Goal: Task Accomplishment & Management: Manage account settings

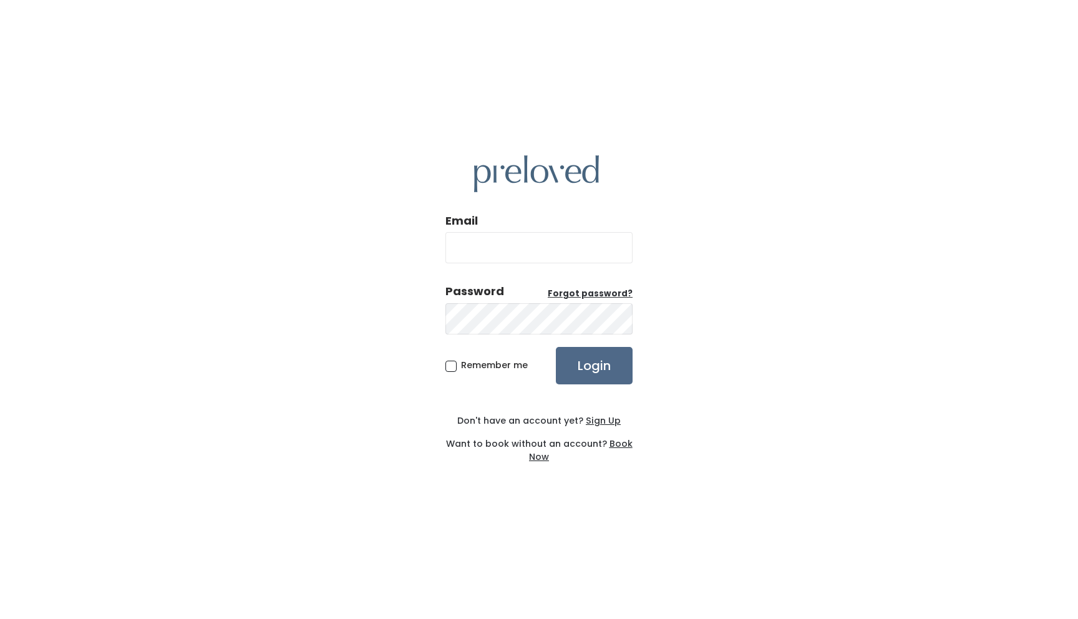
click at [493, 250] on input "Email" at bounding box center [538, 247] width 187 height 31
type input "[EMAIL_ADDRESS][DOMAIN_NAME]"
click at [580, 360] on input "Login" at bounding box center [594, 365] width 77 height 37
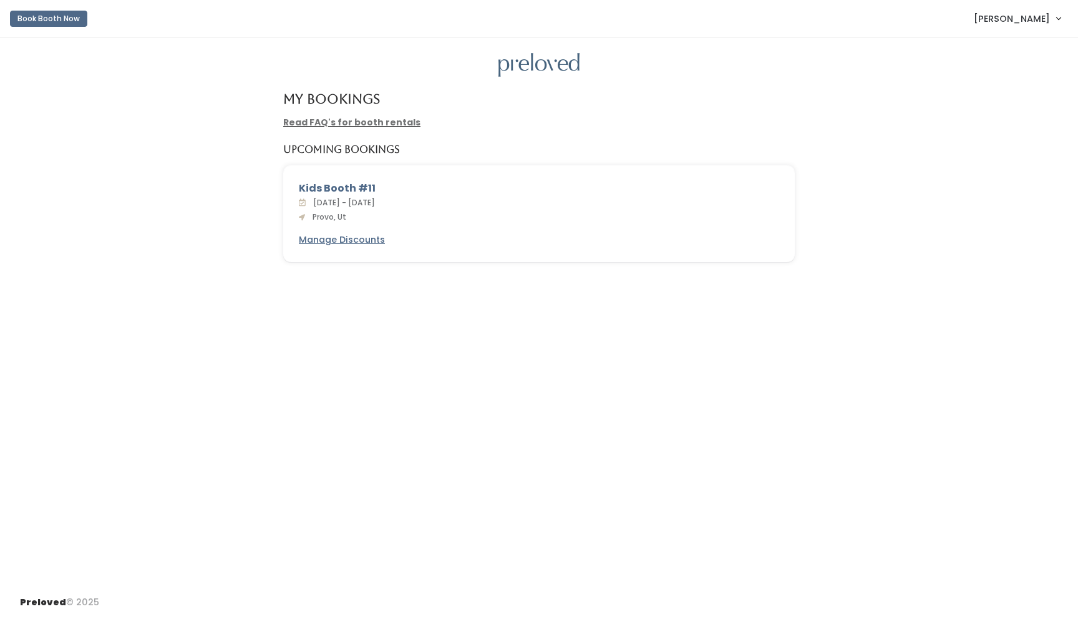
click at [1030, 18] on span "[PERSON_NAME]" at bounding box center [1011, 19] width 76 height 14
click at [1008, 65] on link "Account settings" at bounding box center [1016, 71] width 112 height 22
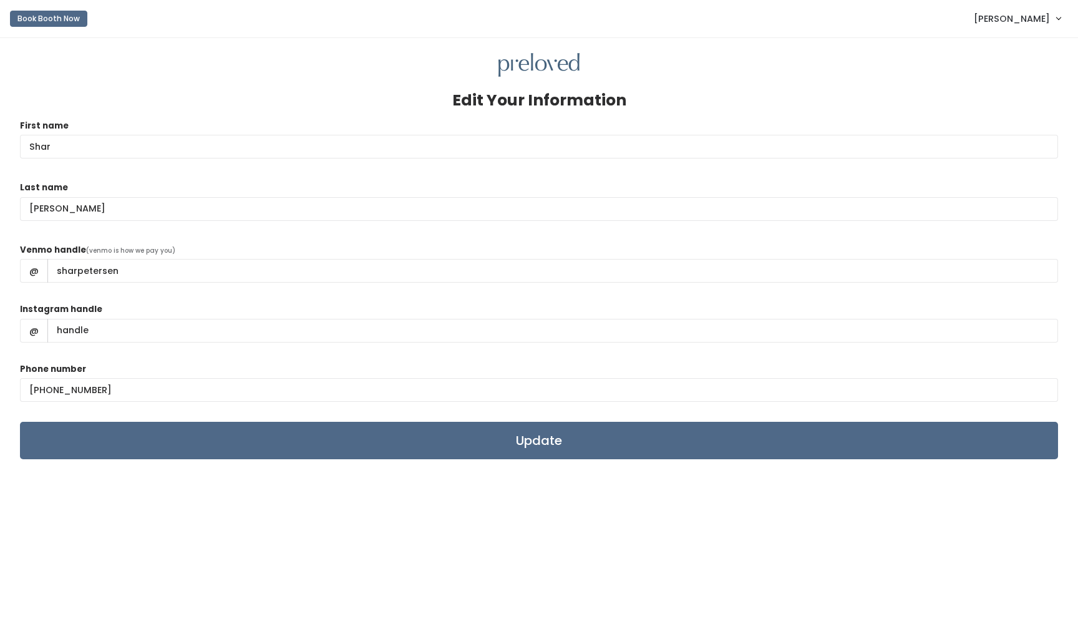
click at [1056, 18] on link "[PERSON_NAME]" at bounding box center [1017, 18] width 112 height 27
click at [1014, 47] on link "My bookings" at bounding box center [1016, 49] width 112 height 22
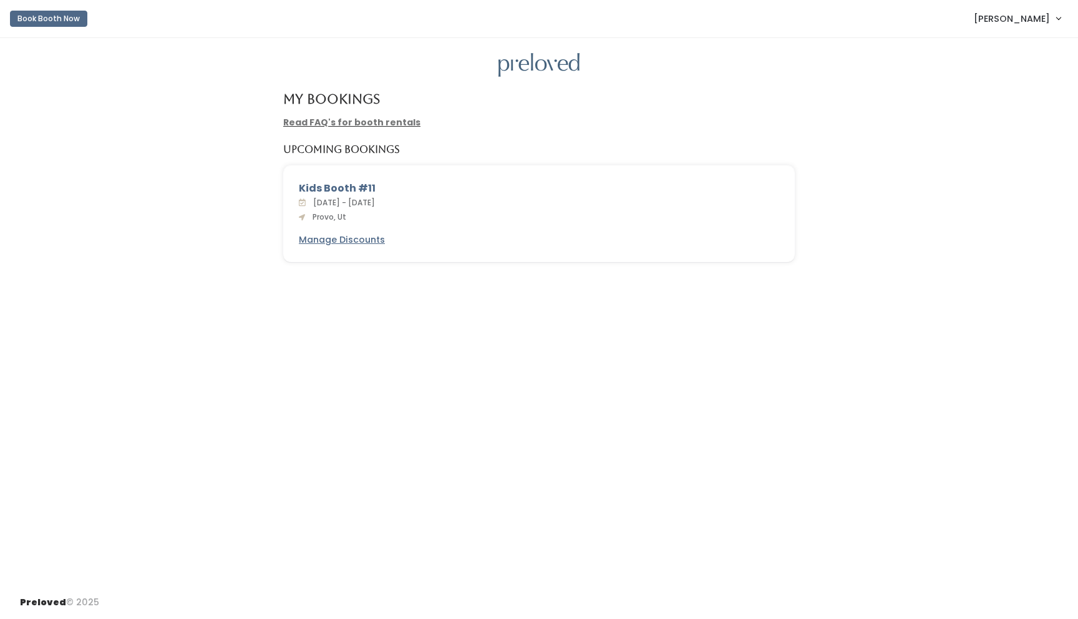
drag, startPoint x: 389, startPoint y: 213, endPoint x: 372, endPoint y: 208, distance: 17.6
click at [388, 213] on div "Sat. Oct 4 - Fri. Oct 10, 2025 Provo, Ut" at bounding box center [539, 209] width 480 height 27
click at [330, 188] on div "Kids Booth #11" at bounding box center [539, 188] width 480 height 15
click at [341, 236] on u "Manage Discounts" at bounding box center [342, 239] width 86 height 12
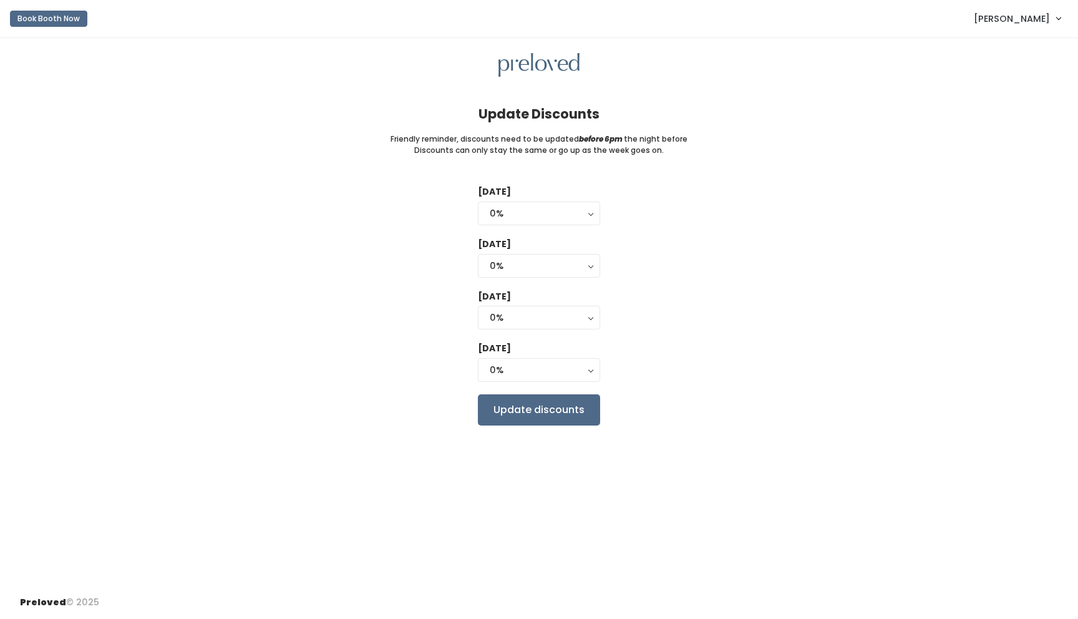
click at [1040, 25] on span "Shar Petersen" at bounding box center [1011, 19] width 76 height 14
click at [1008, 74] on link "Account settings" at bounding box center [1016, 71] width 112 height 22
